Goal: Task Accomplishment & Management: Manage account settings

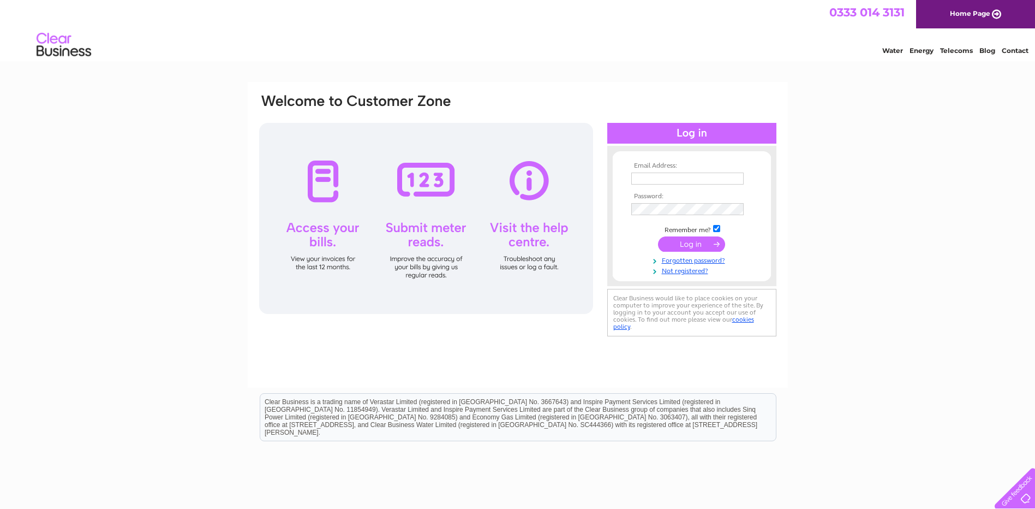
type input "[PERSON_NAME][EMAIL_ADDRESS][DOMAIN_NAME]"
click at [683, 243] on input "submit" at bounding box center [691, 243] width 67 height 15
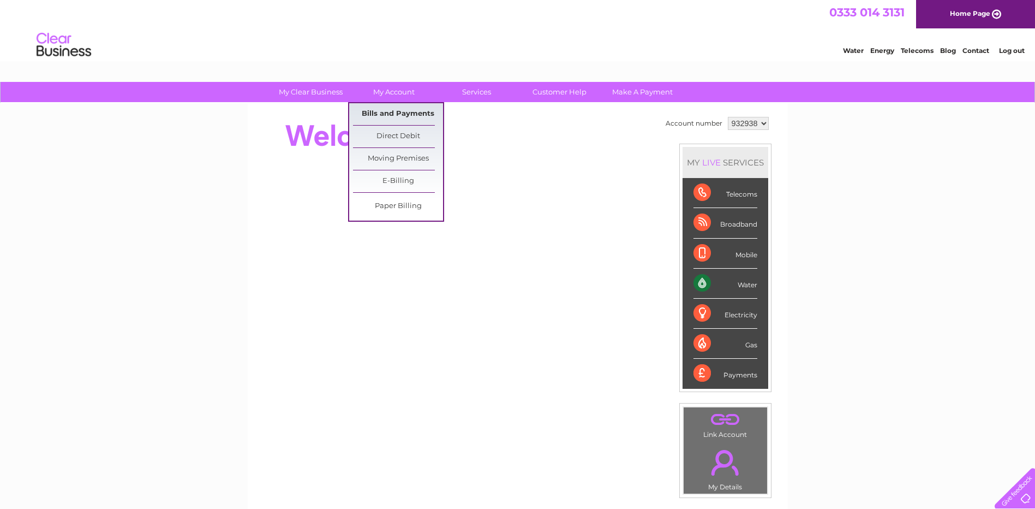
click at [392, 118] on link "Bills and Payments" at bounding box center [398, 114] width 90 height 22
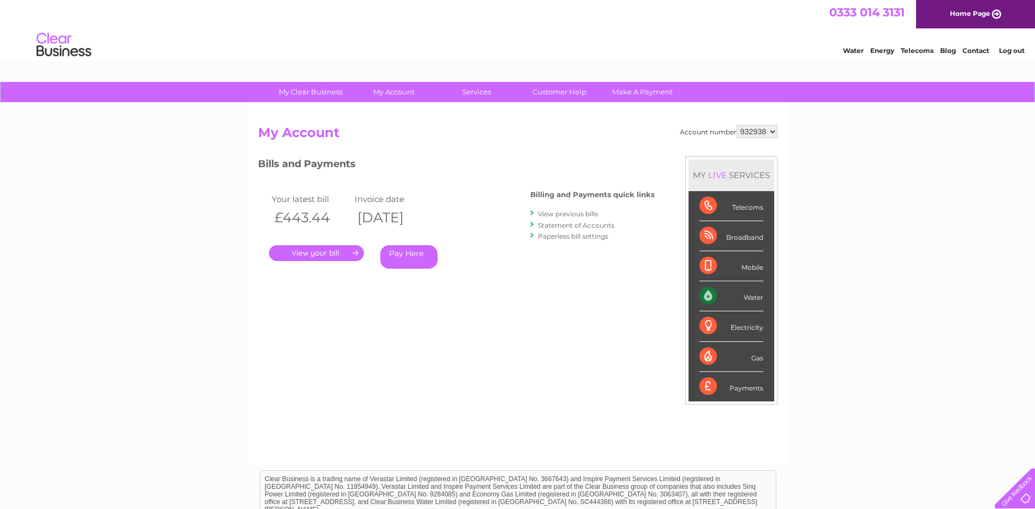
click at [319, 255] on link "." at bounding box center [316, 253] width 95 height 16
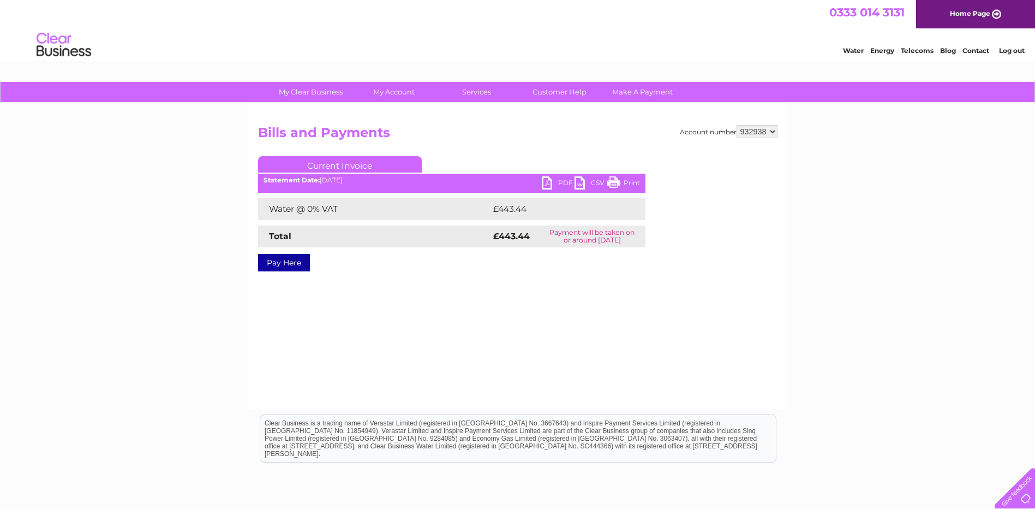
click at [546, 179] on link "PDF" at bounding box center [558, 184] width 33 height 16
